Goal: Information Seeking & Learning: Learn about a topic

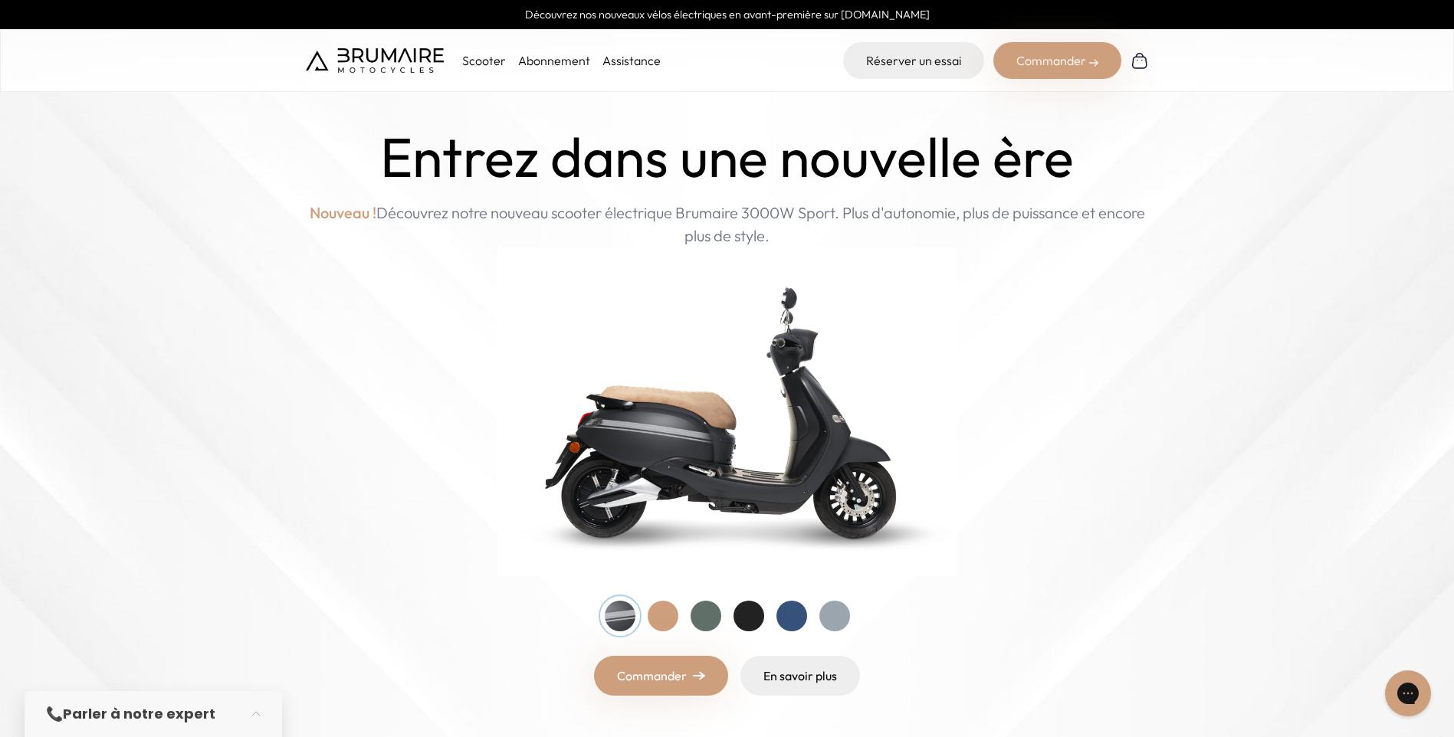
click at [634, 61] on link "Assistance" at bounding box center [631, 60] width 58 height 15
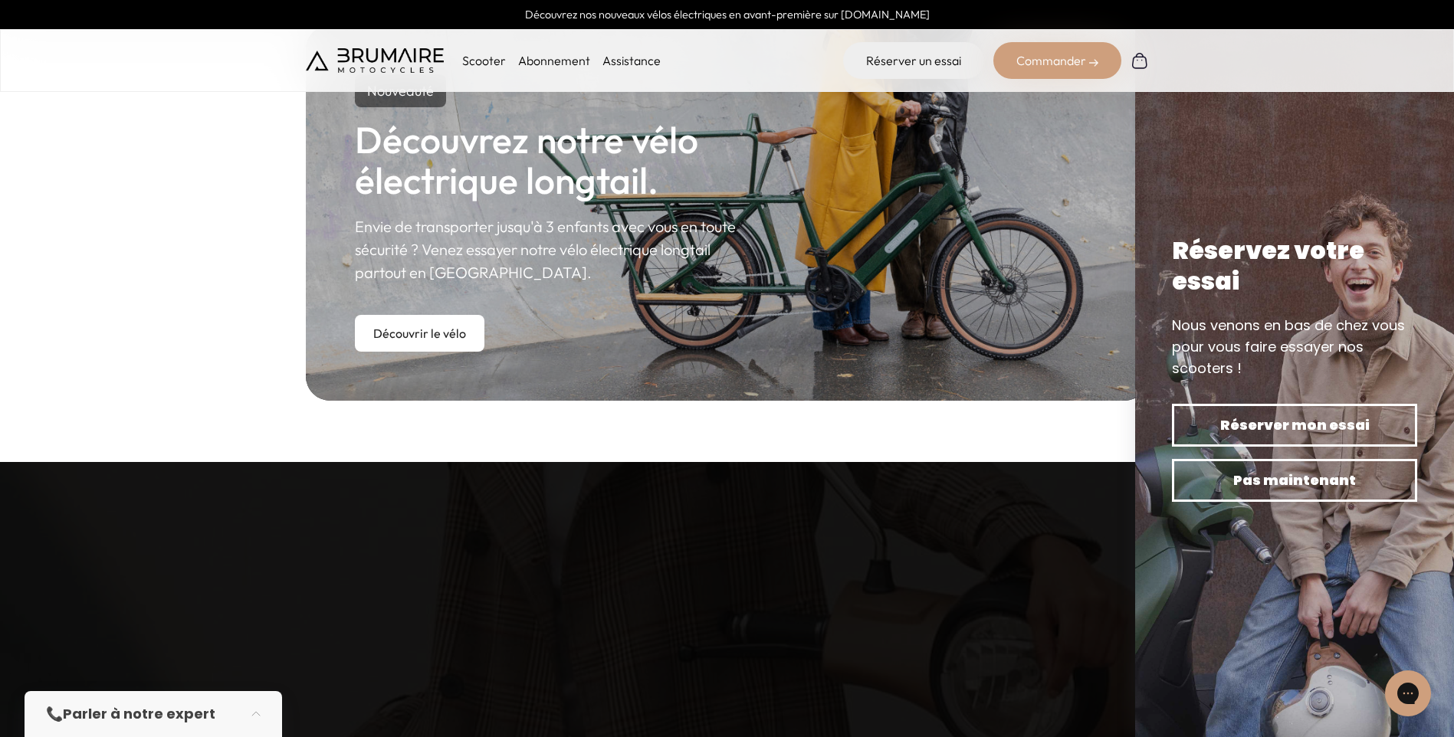
scroll to position [916, 0]
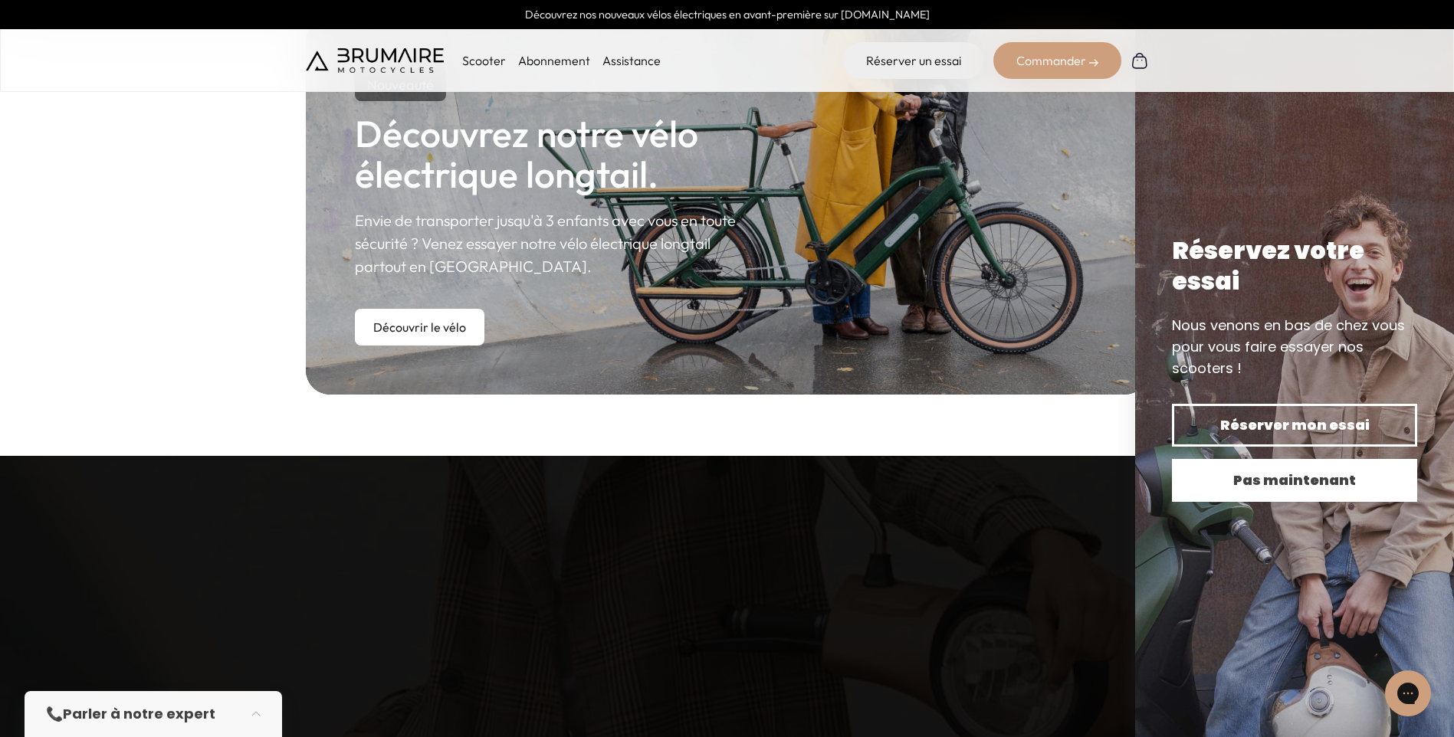
click at [1218, 488] on span "Pas maintenant" at bounding box center [1294, 480] width 192 height 21
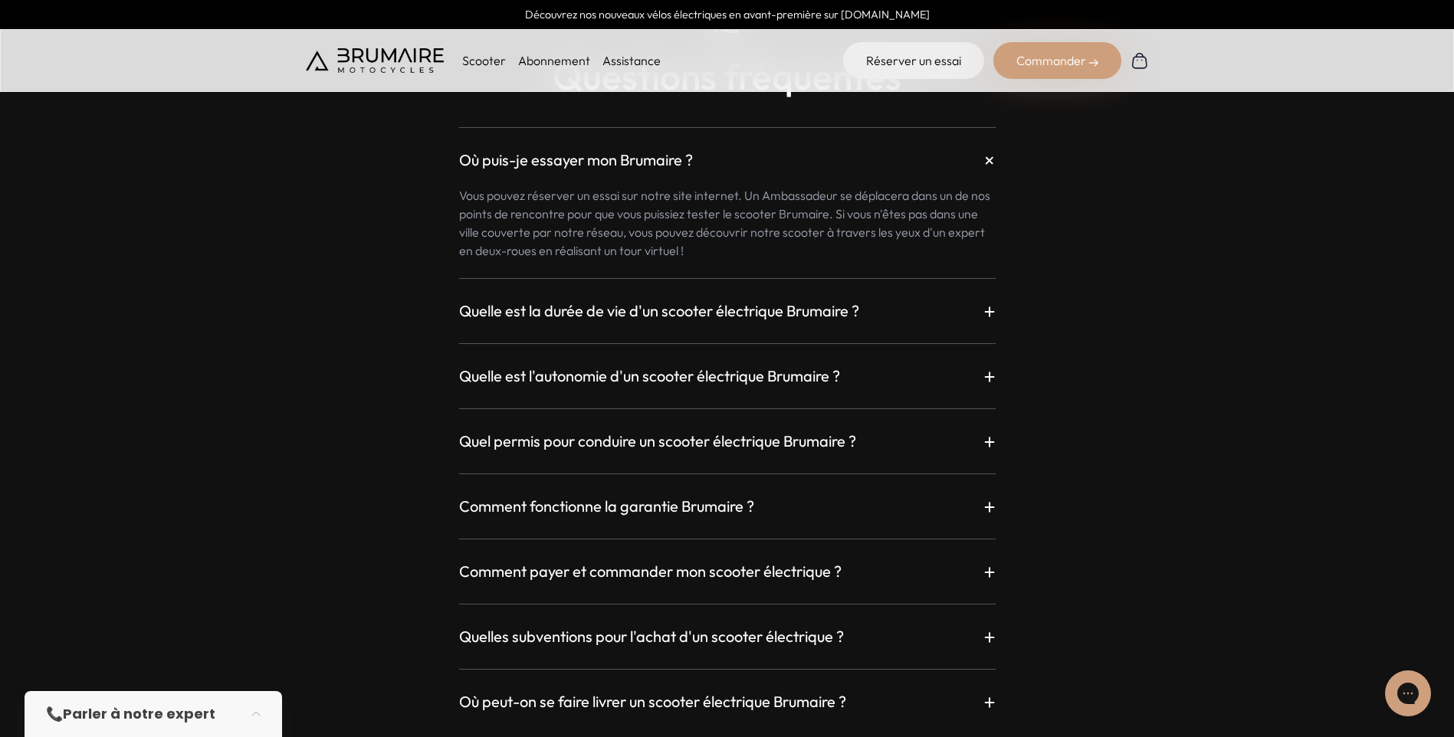
scroll to position [4078, 0]
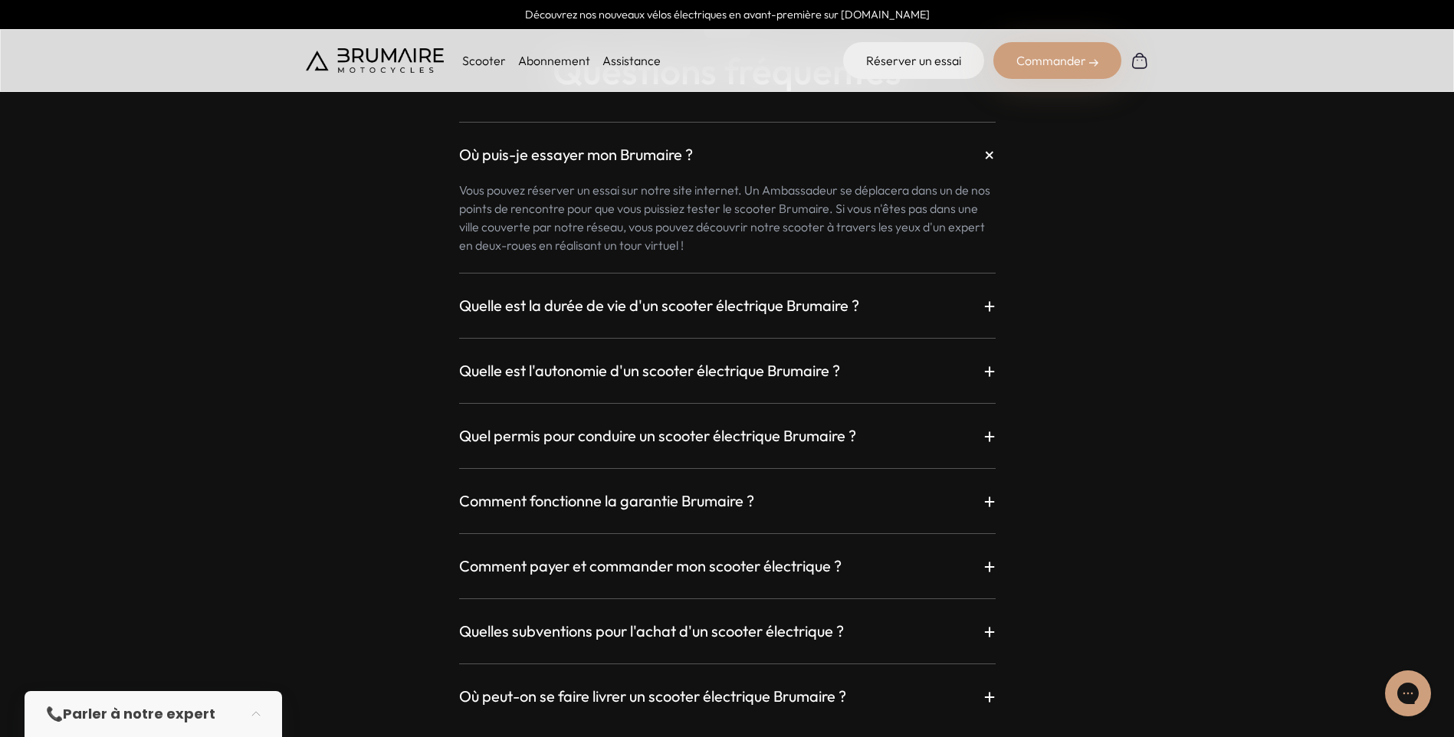
click at [749, 306] on h3 "Quelle est la durée de vie d'un scooter électrique Brumaire ?" at bounding box center [659, 305] width 400 height 21
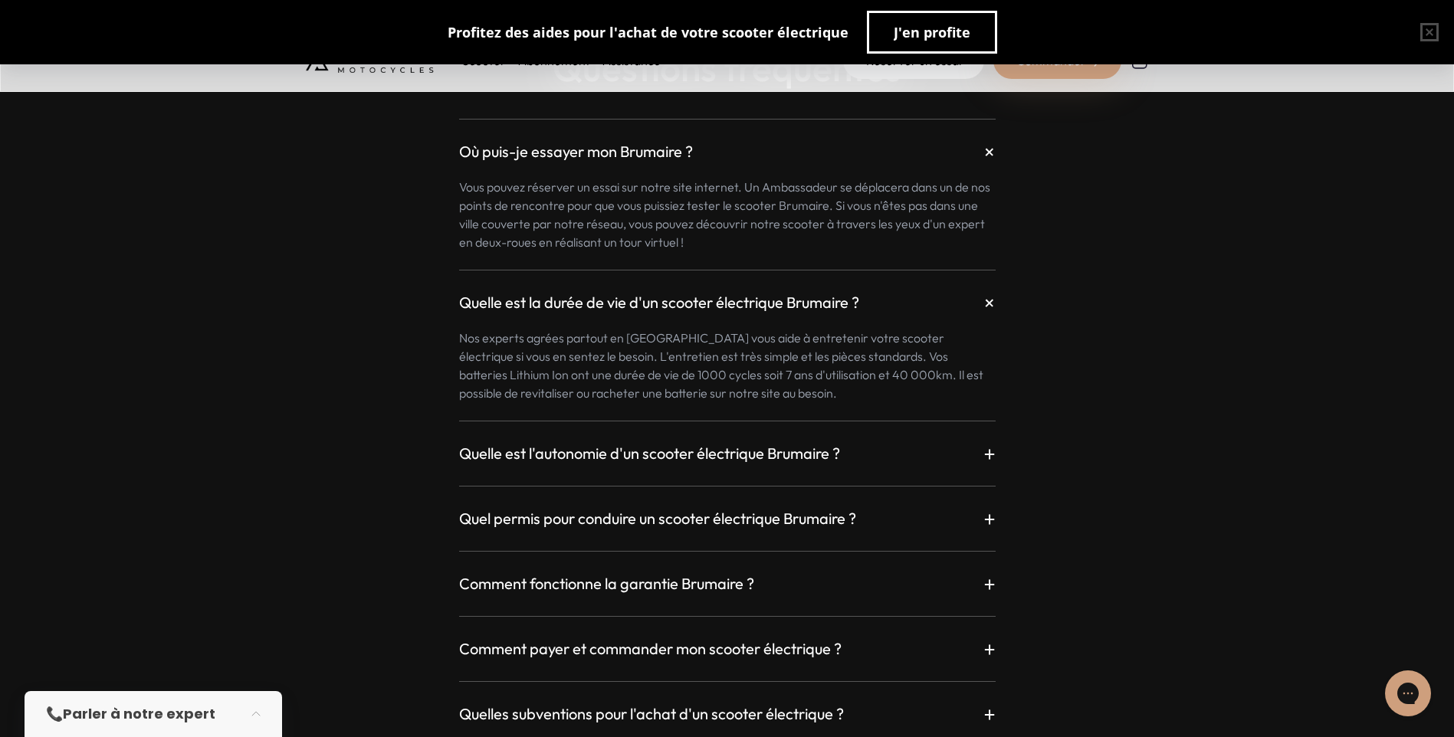
scroll to position [4084, 0]
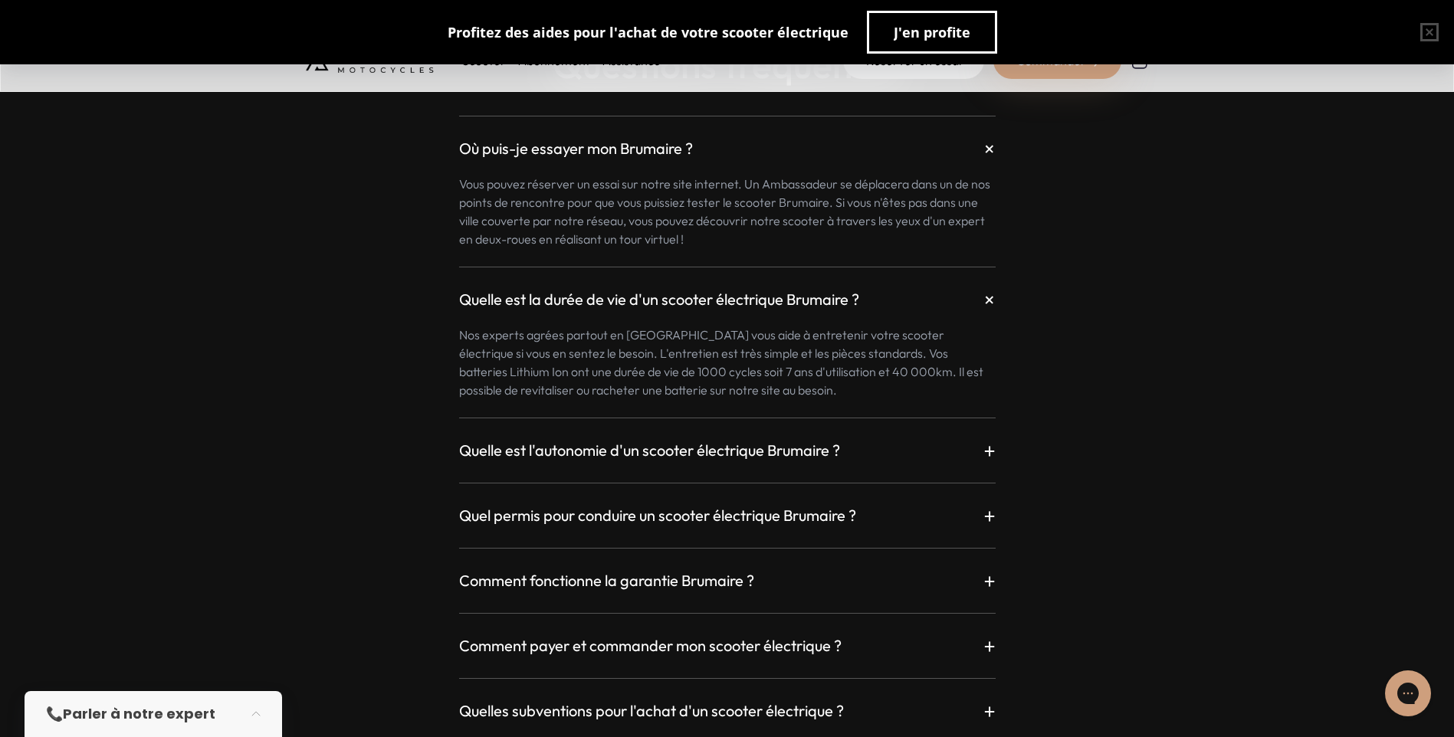
click at [751, 598] on div "Où puis-je essayer mon Brumaire ? + Vous pouvez réserver un essai sur notre sit…" at bounding box center [727, 443] width 843 height 693
click at [750, 587] on h3 "Comment fonctionne la garantie Brumaire ?" at bounding box center [606, 580] width 295 height 21
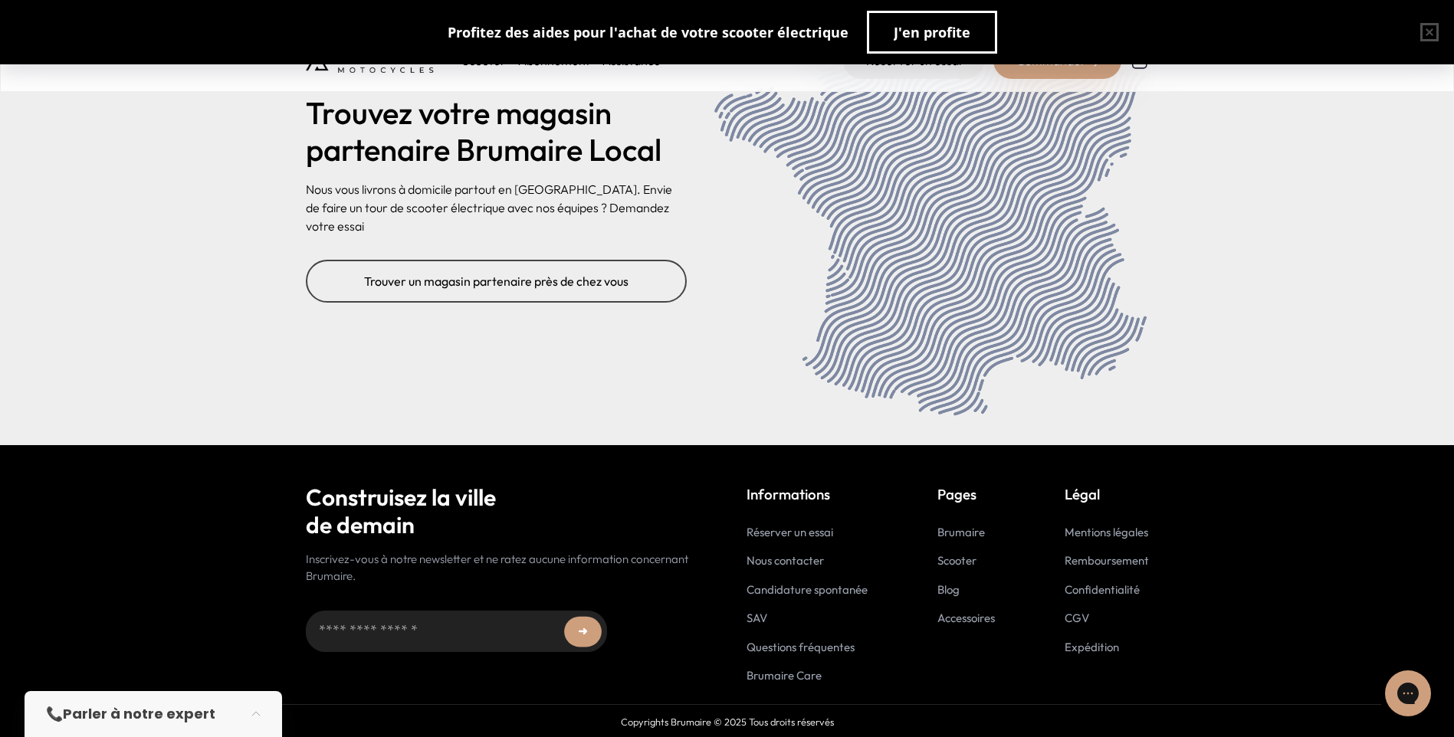
scroll to position [6386, 0]
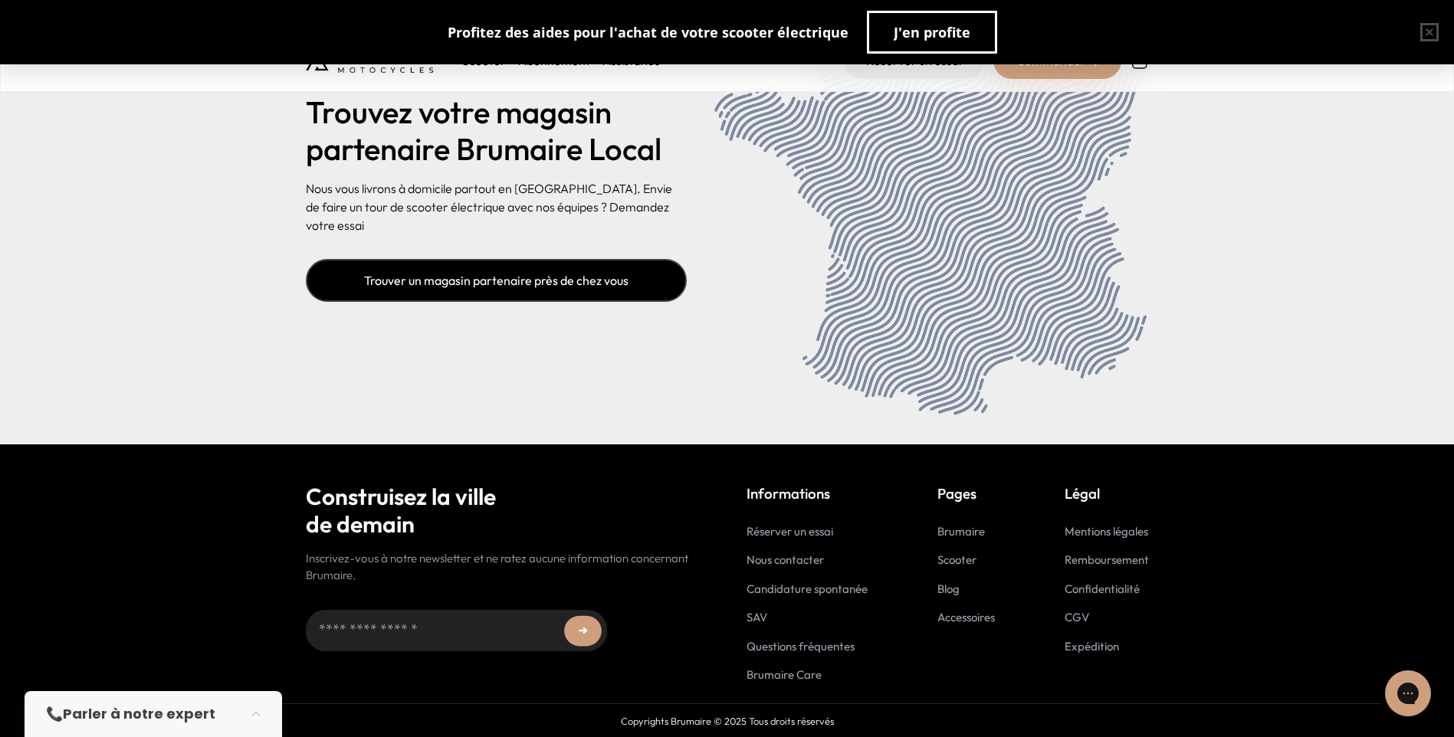
click at [517, 282] on link "Trouver un magasin partenaire près de chez vous" at bounding box center [496, 280] width 381 height 43
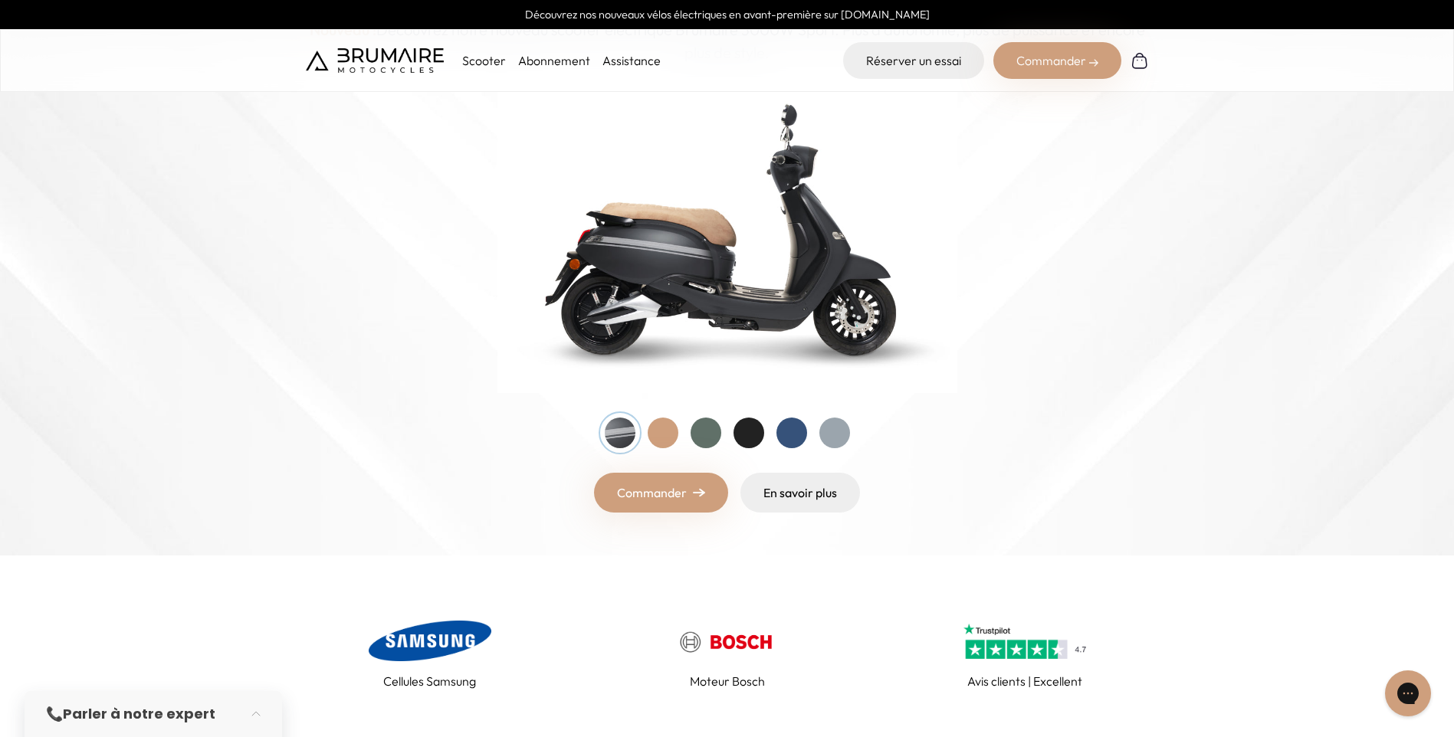
scroll to position [0, 0]
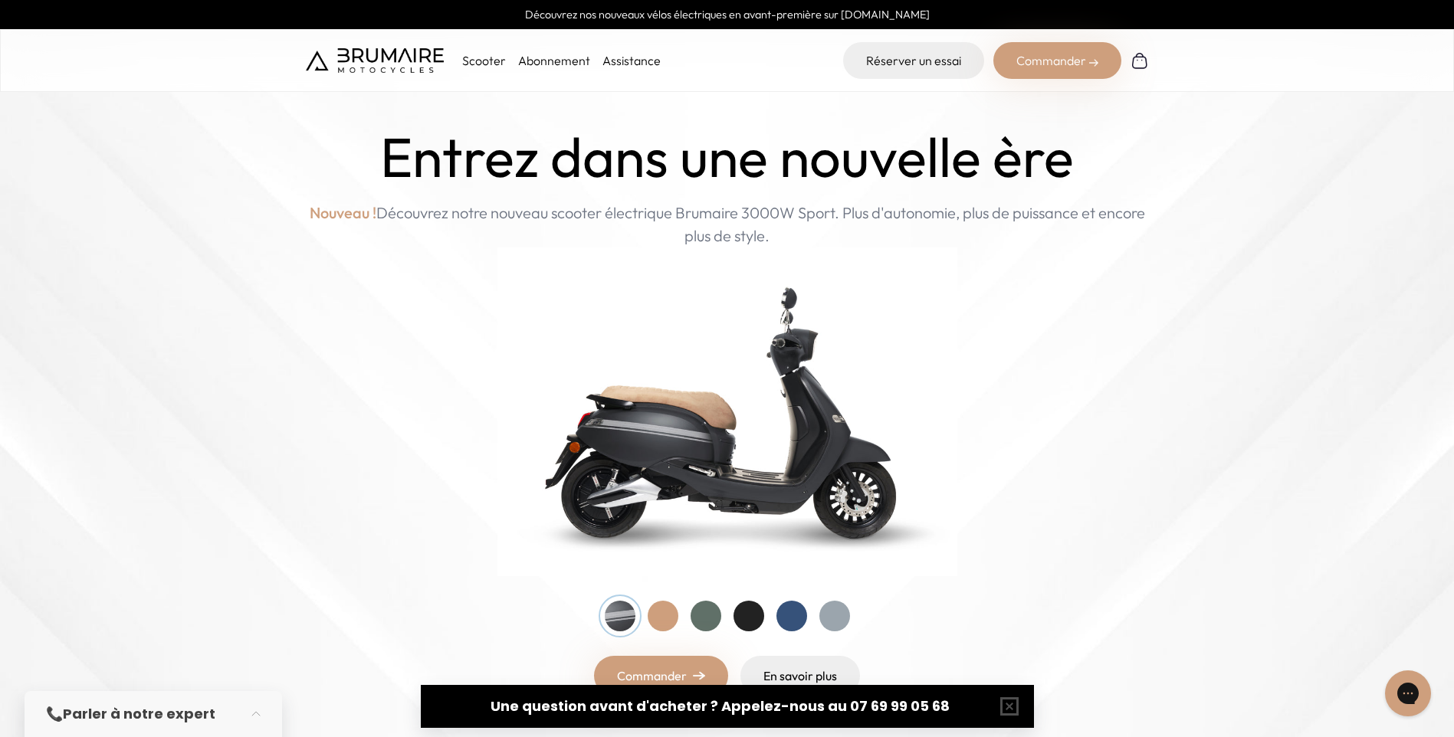
click at [627, 63] on link "Assistance" at bounding box center [631, 60] width 58 height 15
